Goal: Information Seeking & Learning: Find specific fact

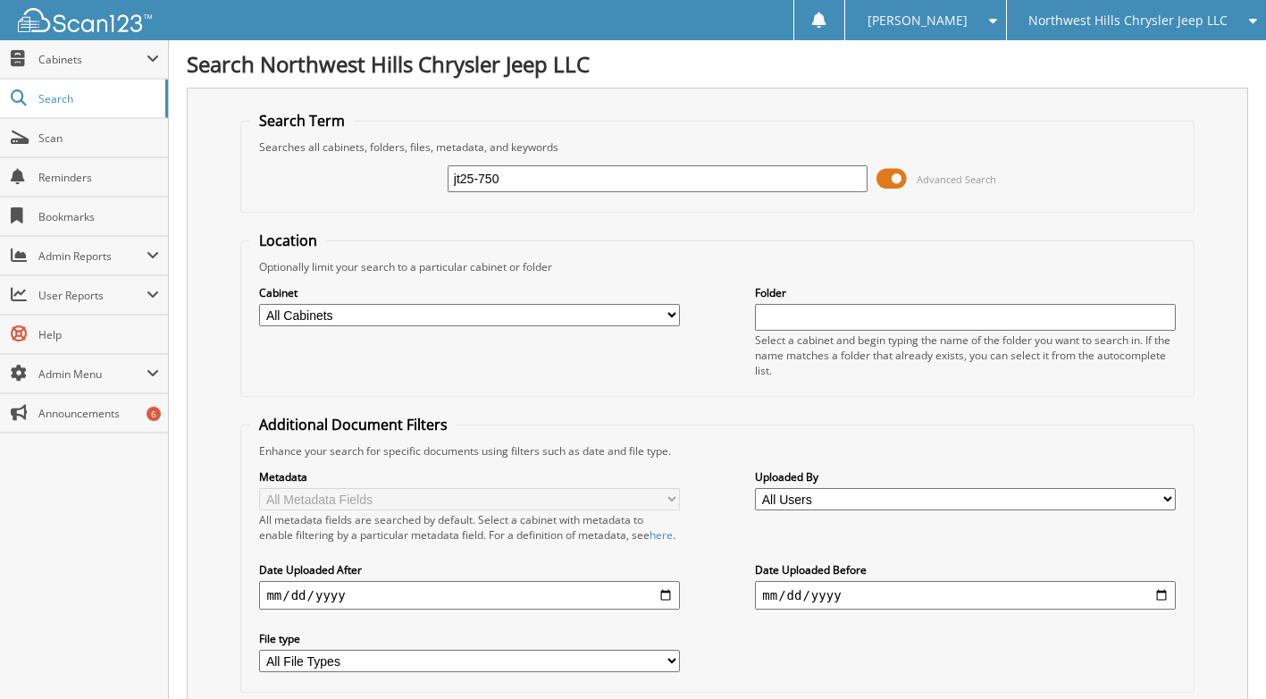
scroll to position [143, 0]
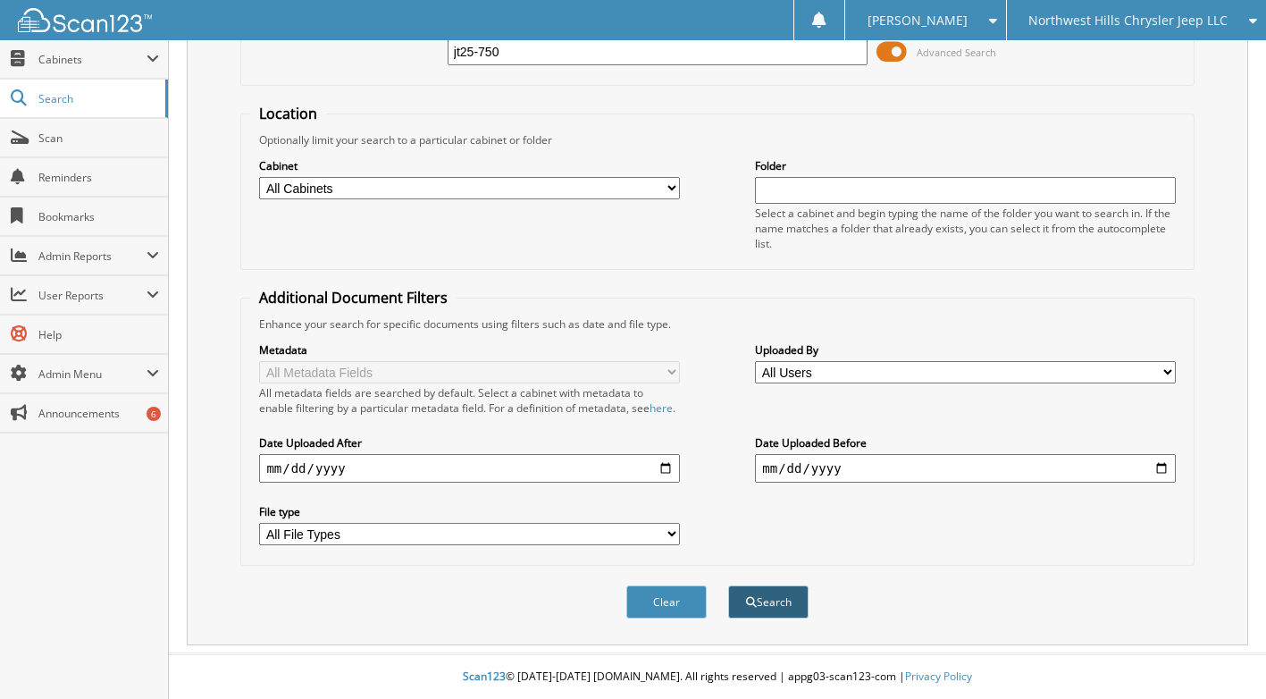
type input "jt25-750"
click at [755, 595] on button "Search" at bounding box center [768, 601] width 80 height 33
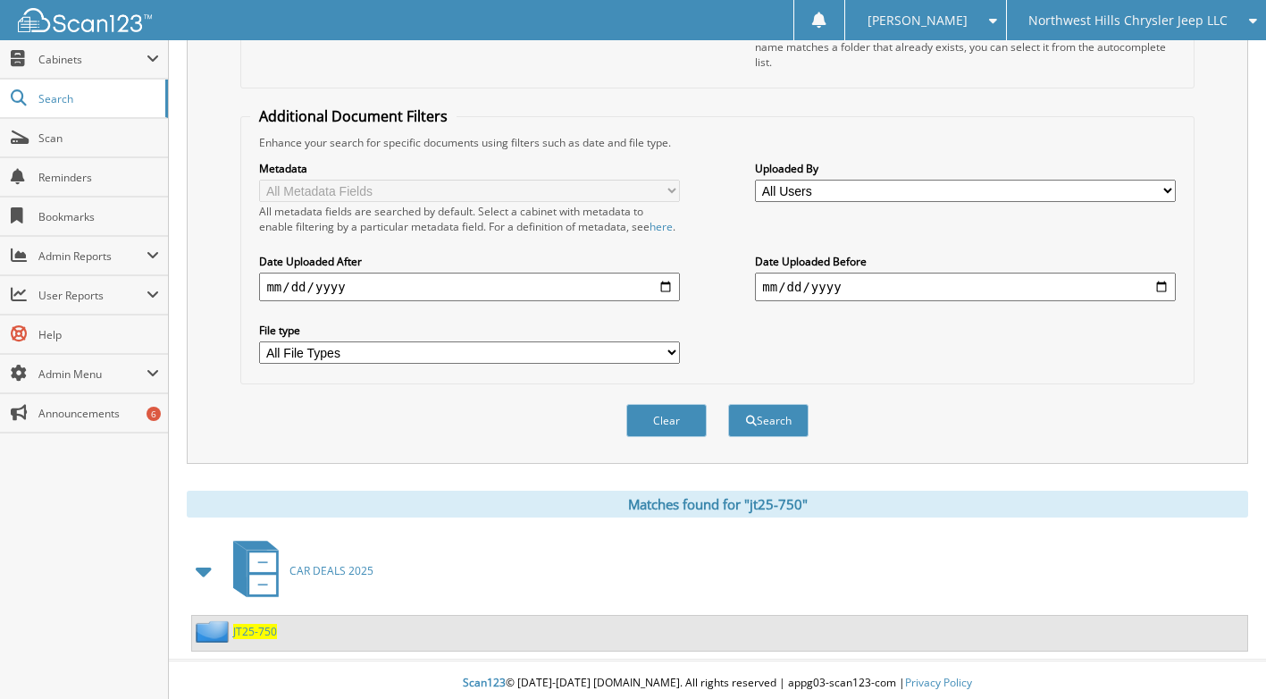
scroll to position [331, 0]
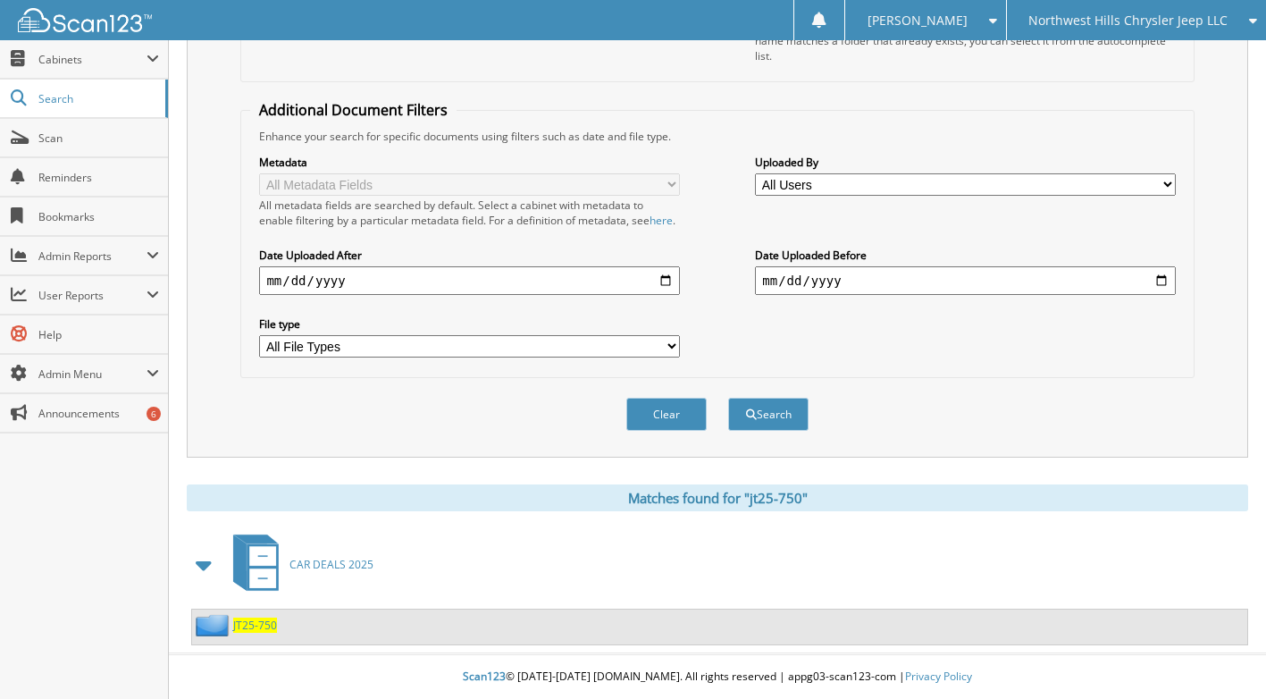
click at [256, 619] on span "JT25-750" at bounding box center [255, 624] width 44 height 15
